Goal: Find specific page/section: Find specific page/section

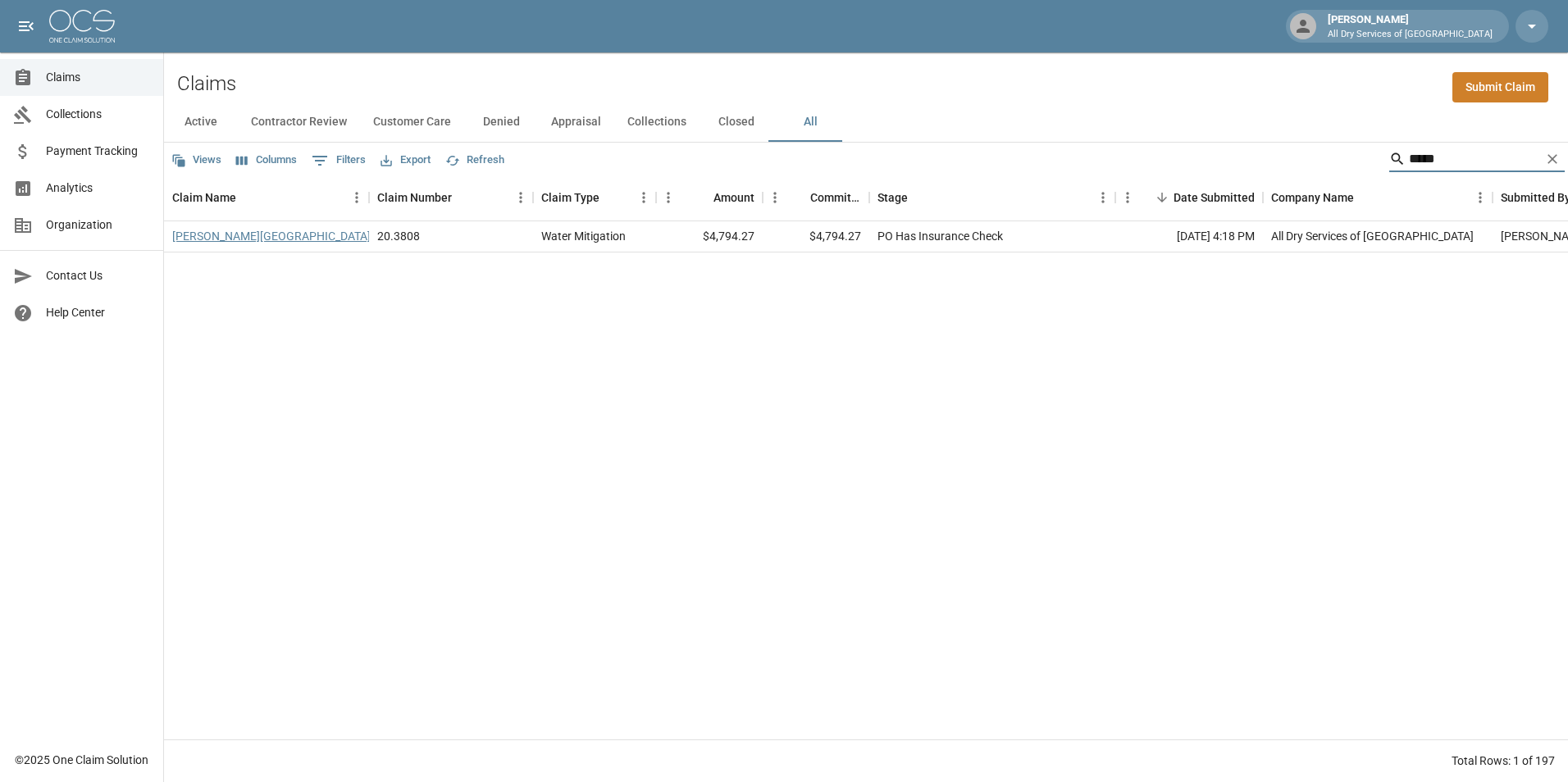
type input "*****"
click at [207, 240] on link "[PERSON_NAME][GEOGRAPHIC_DATA]" at bounding box center [272, 236] width 199 height 16
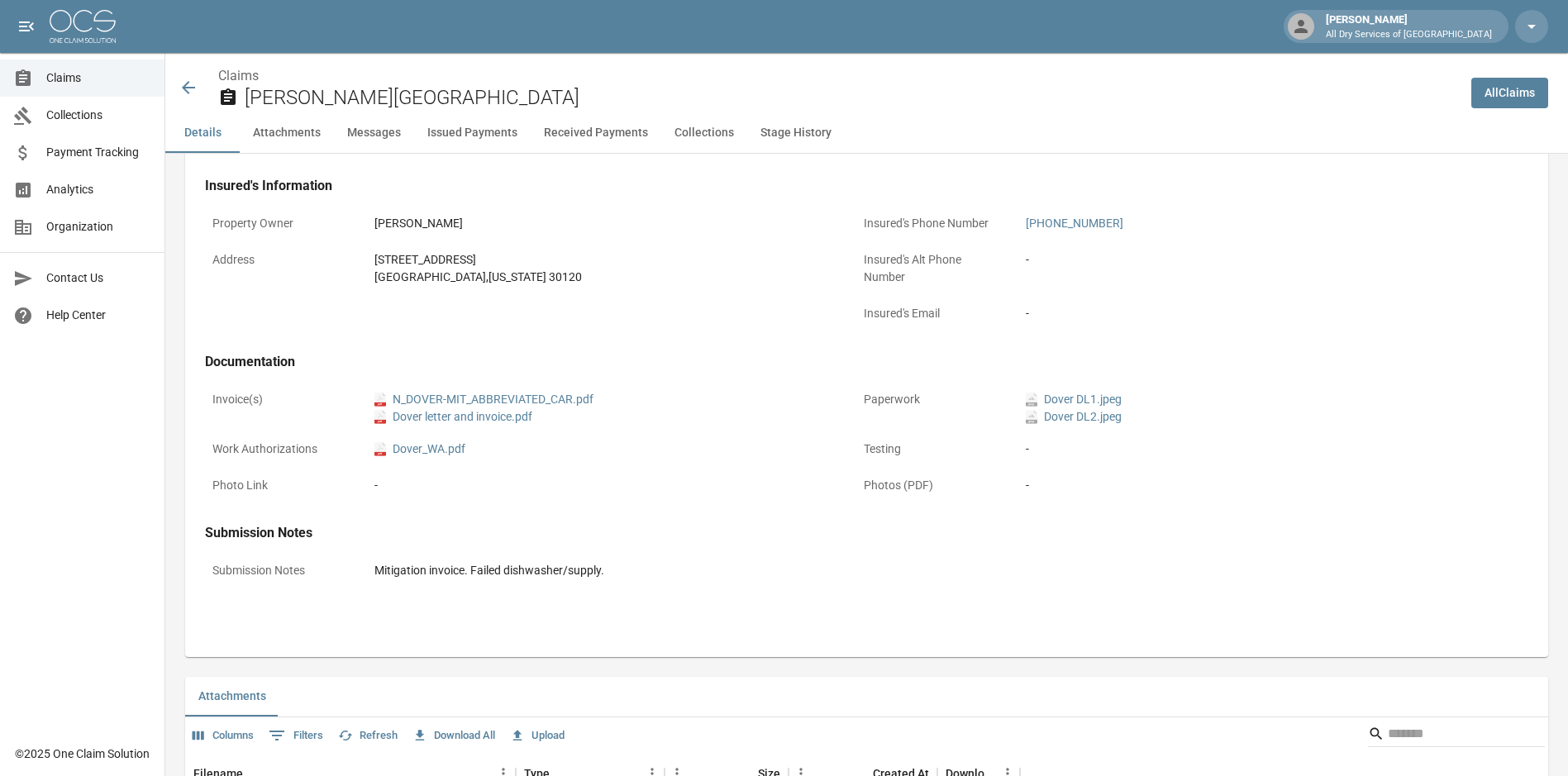
scroll to position [496, 0]
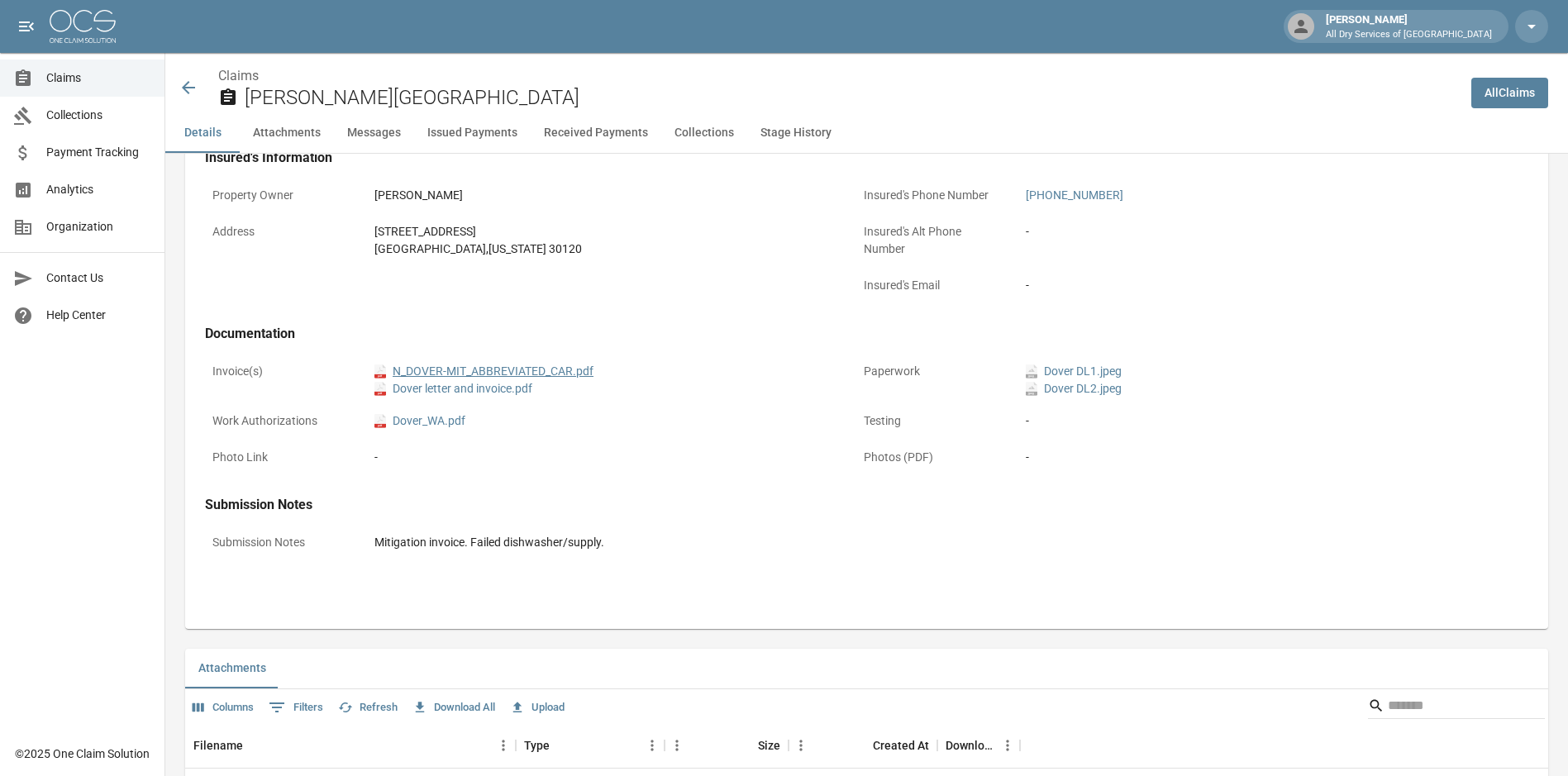
click at [552, 369] on link "pdf N_DOVER-MIT_ABBREVIATED_CAR.pdf" at bounding box center [484, 371] width 219 height 17
click at [186, 86] on icon at bounding box center [188, 87] width 20 height 20
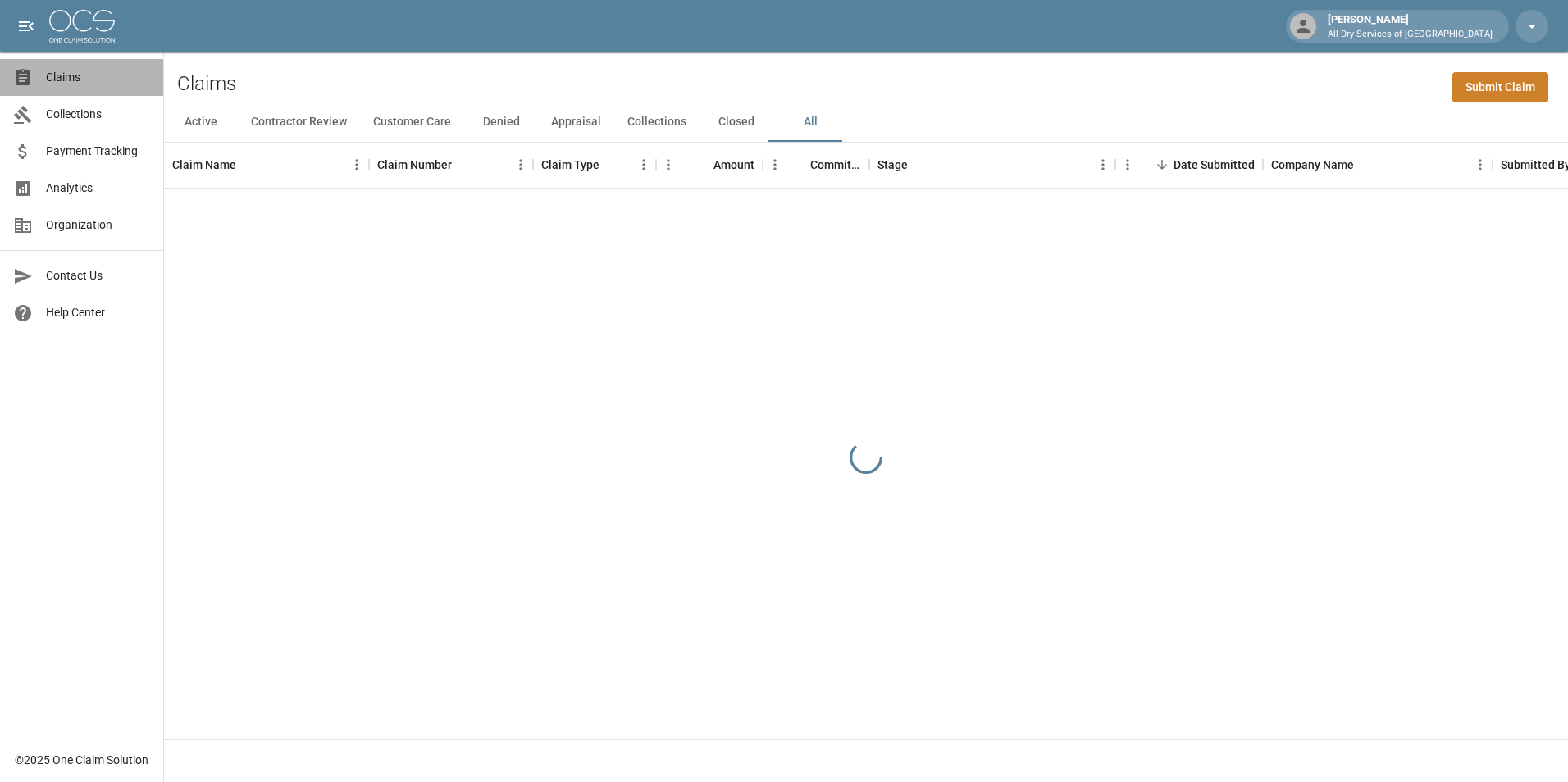
click at [73, 78] on span "Claims" at bounding box center [98, 77] width 104 height 17
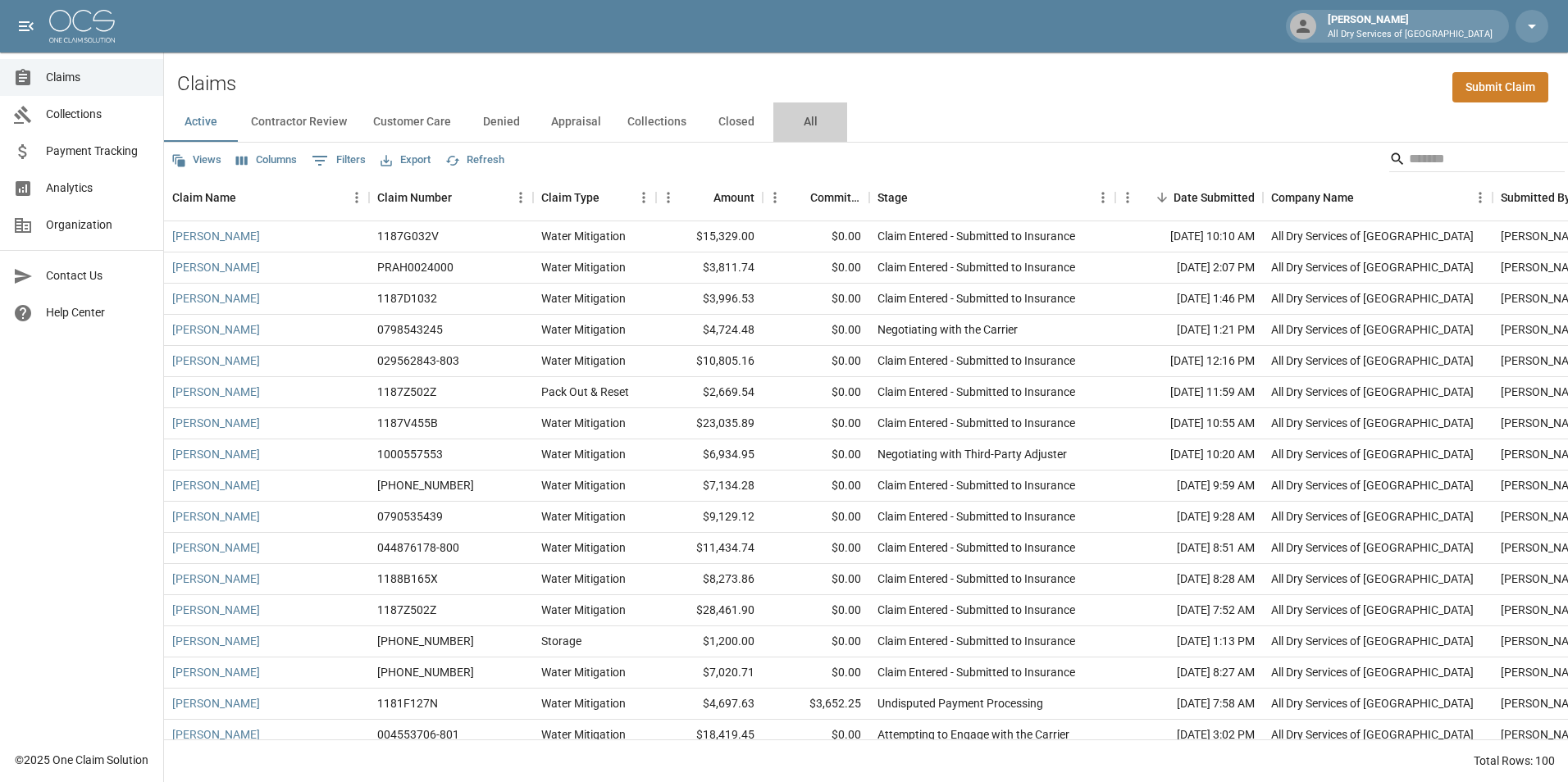
click at [812, 122] on button "All" at bounding box center [809, 122] width 74 height 39
click at [1434, 165] on input "Search" at bounding box center [1474, 159] width 132 height 26
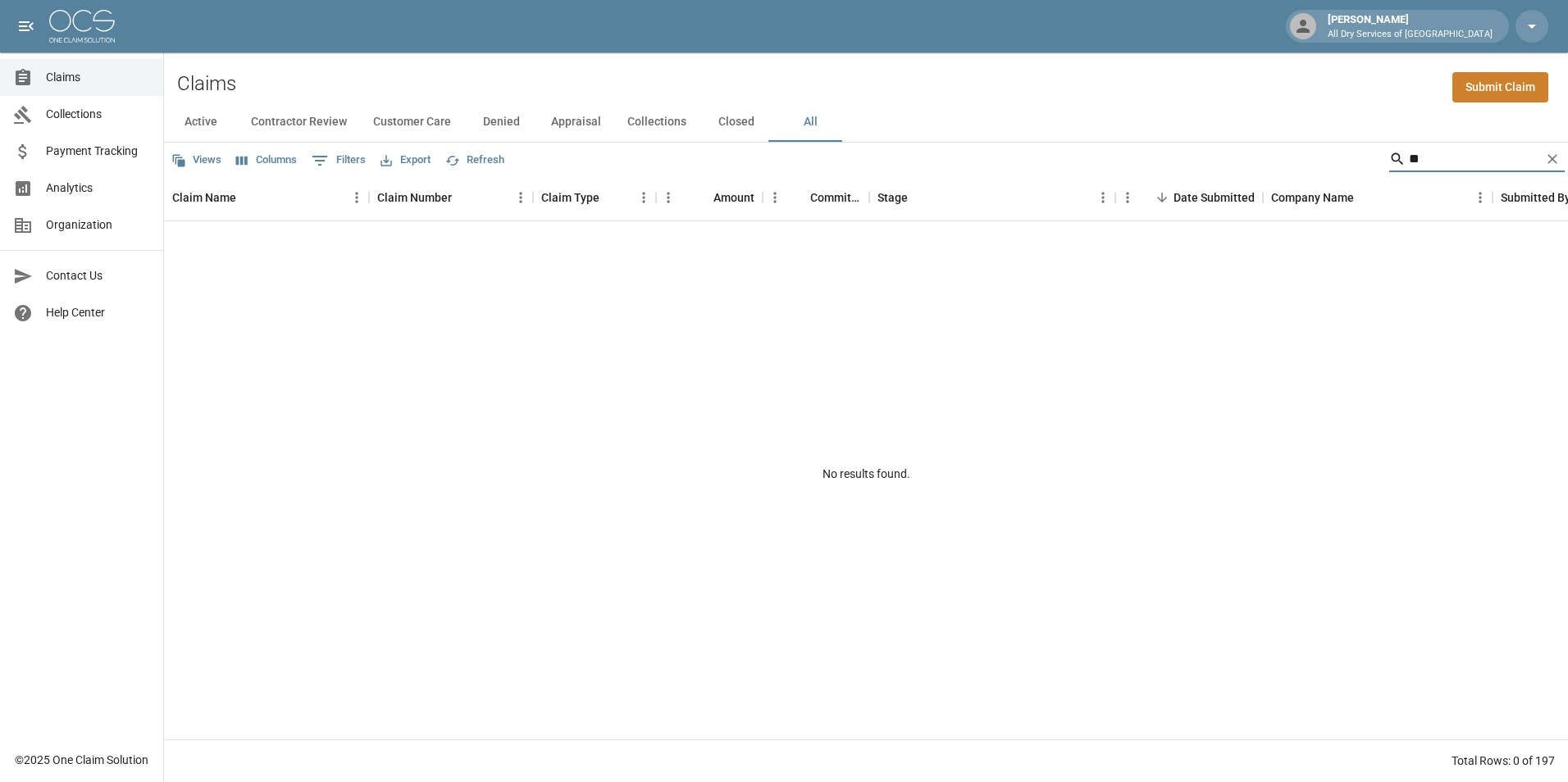
type input "*"
